Goal: Use online tool/utility: Utilize a website feature to perform a specific function

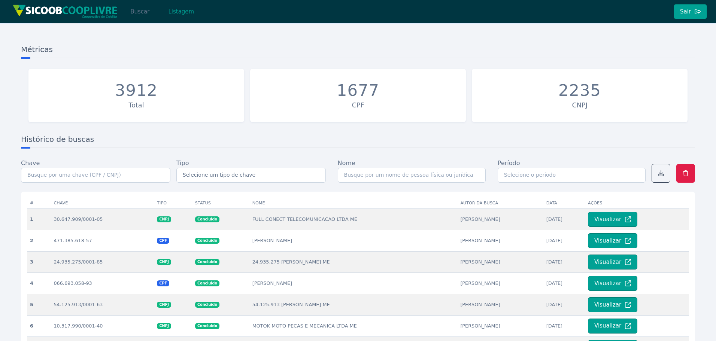
click at [137, 14] on button "Buscar" at bounding box center [140, 11] width 32 height 15
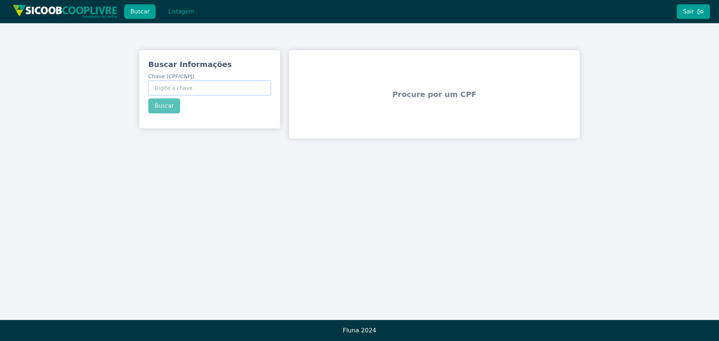
click at [214, 90] on input "Chave (CPF/CNPJ)" at bounding box center [209, 88] width 123 height 15
paste input "07.306.192/0001-08"
type input "07.306.192/0001-08"
click at [158, 109] on button "Buscar" at bounding box center [164, 105] width 32 height 15
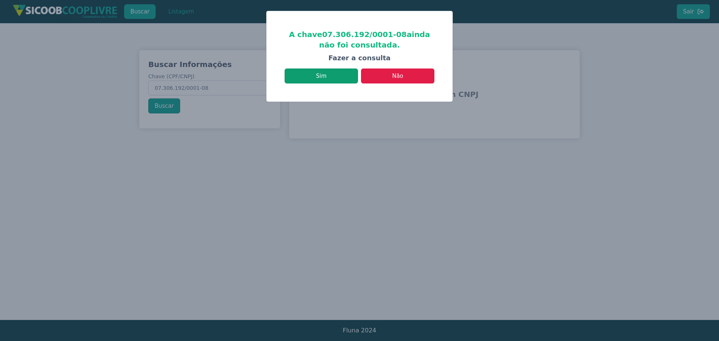
click at [333, 77] on button "Sim" at bounding box center [321, 76] width 73 height 15
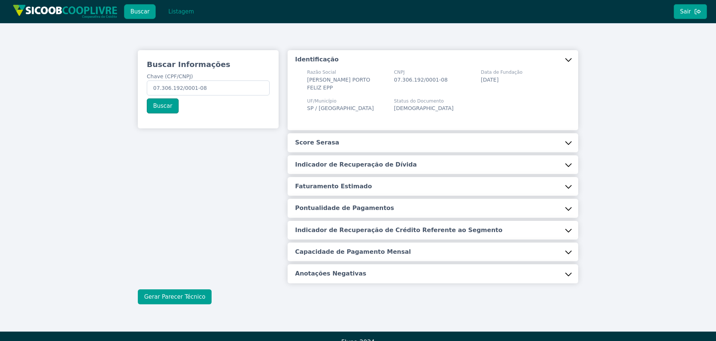
click at [179, 295] on button "Gerar Parecer Técnico" at bounding box center [175, 296] width 74 height 15
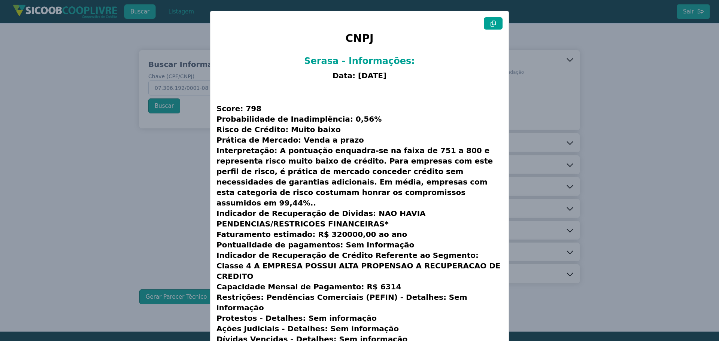
click at [491, 23] on icon at bounding box center [493, 24] width 6 height 6
